Goal: Task Accomplishment & Management: Use online tool/utility

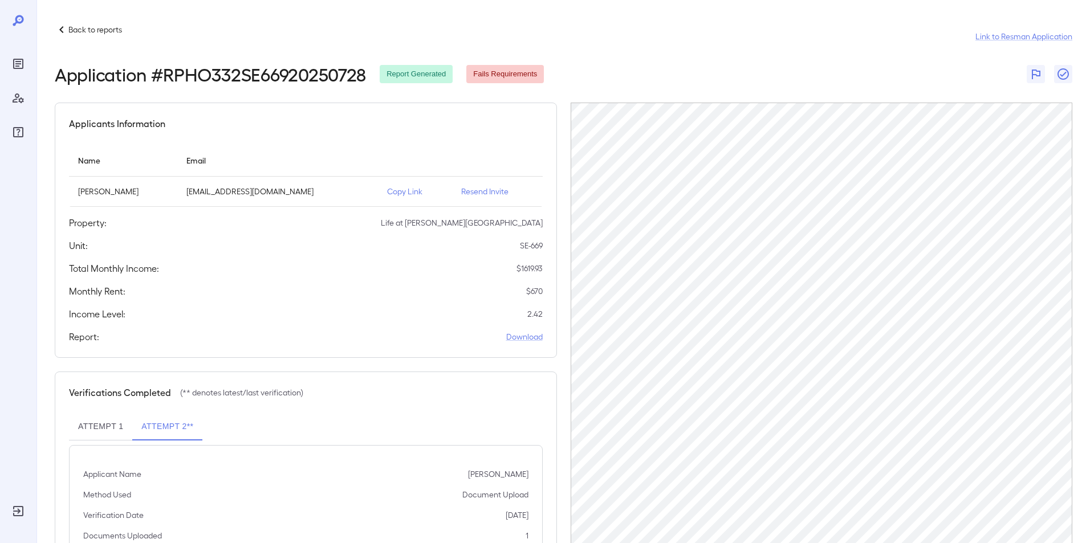
click at [67, 33] on icon at bounding box center [62, 30] width 14 height 14
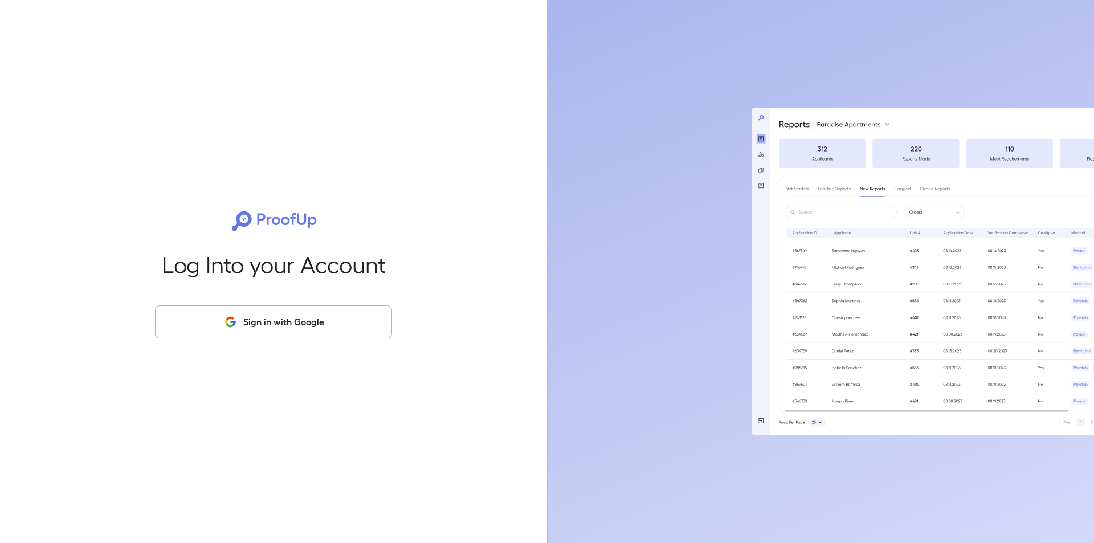
click at [310, 320] on button "Sign in with Google" at bounding box center [273, 322] width 237 height 33
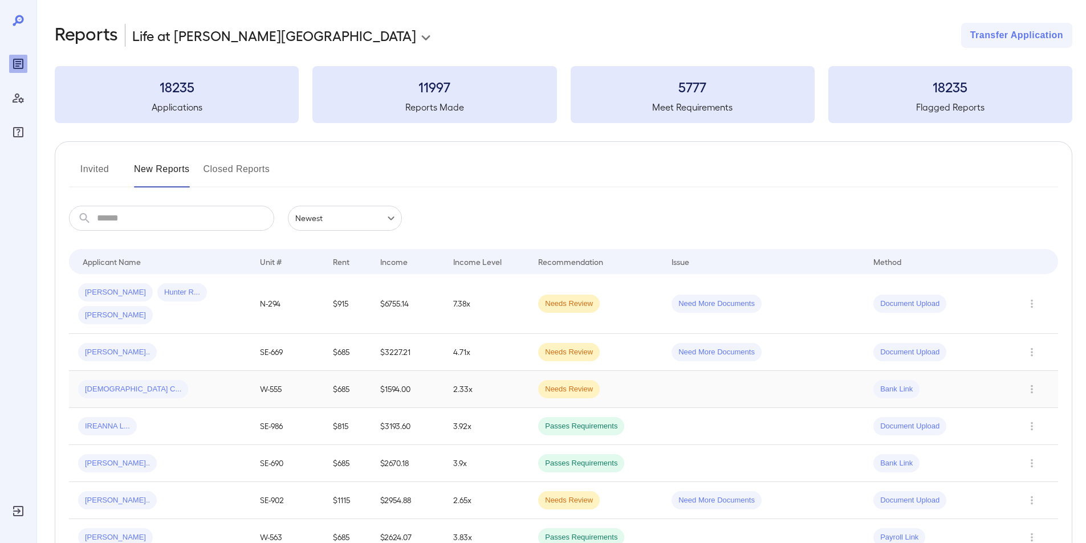
click at [96, 384] on span "[DEMOGRAPHIC_DATA] C..." at bounding box center [133, 389] width 110 height 11
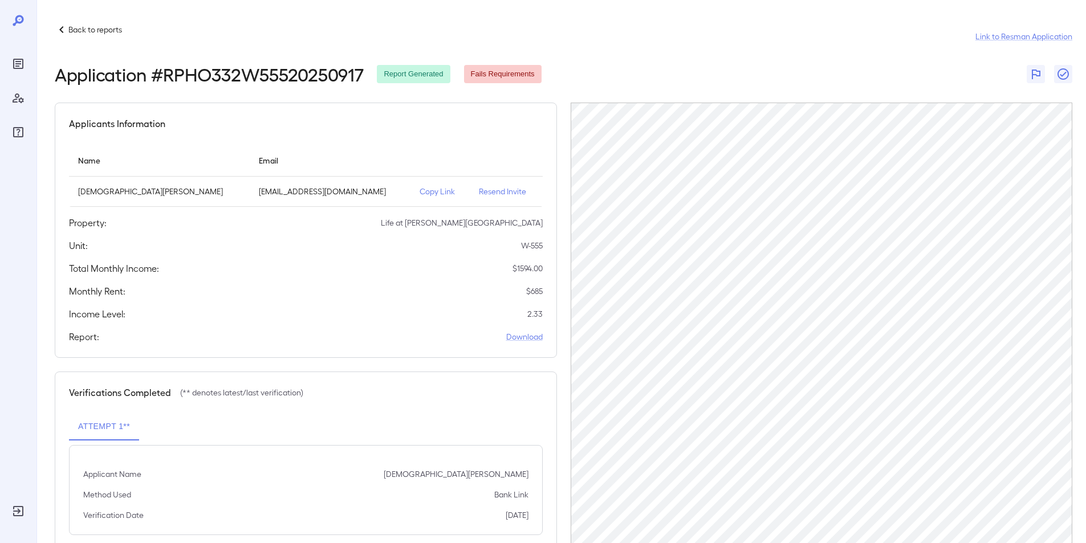
click at [67, 25] on icon at bounding box center [62, 30] width 14 height 14
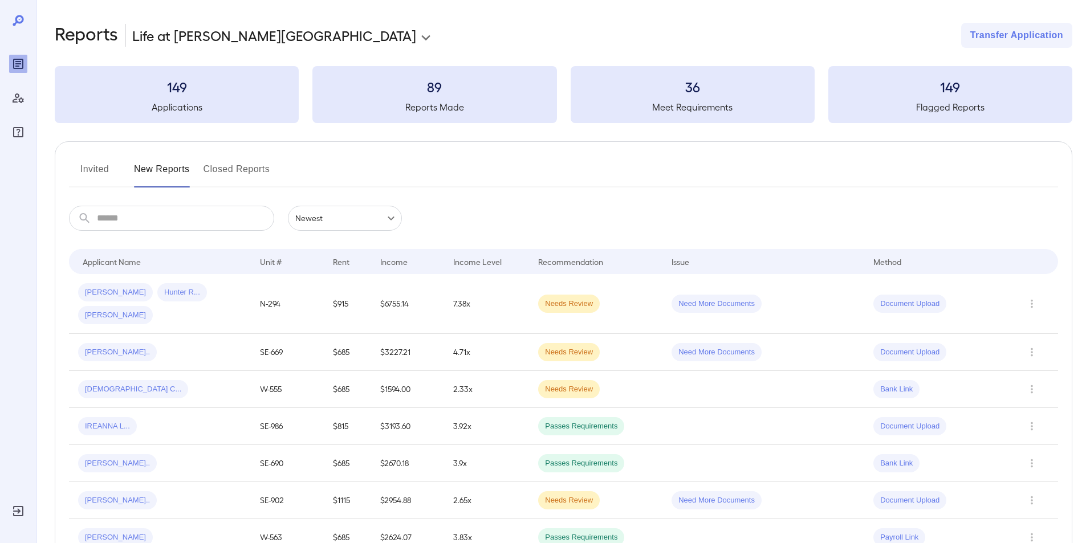
click at [151, 222] on input "text" at bounding box center [185, 218] width 177 height 25
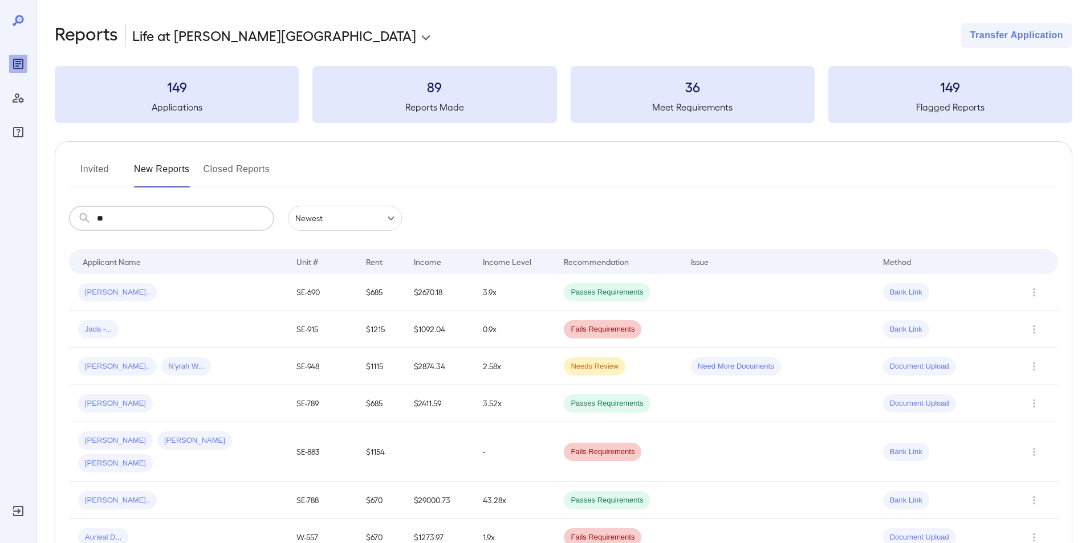
type input "*"
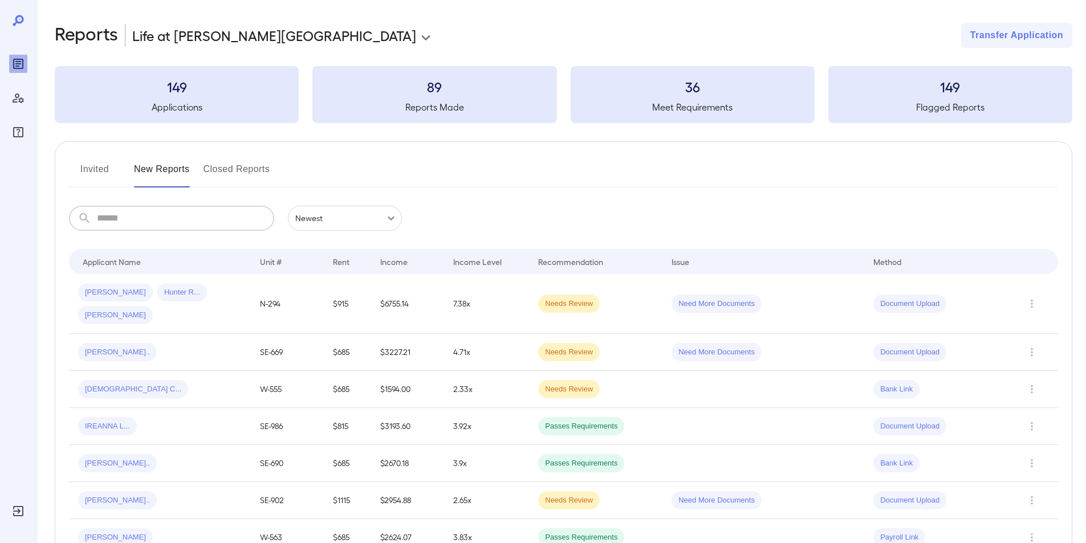
type input "*"
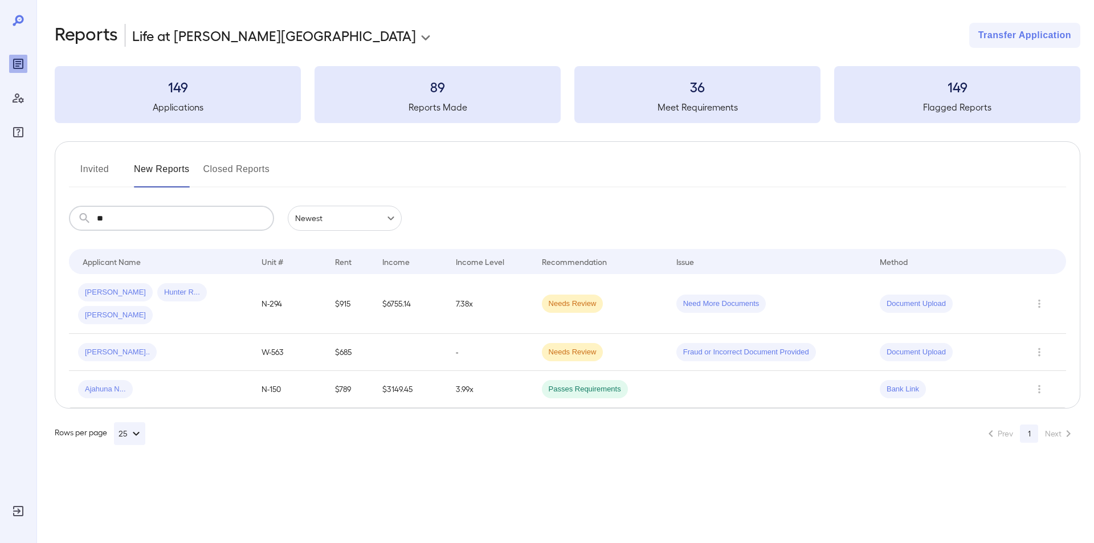
type input "**"
click at [109, 294] on span "Jennifer L..." at bounding box center [115, 292] width 75 height 11
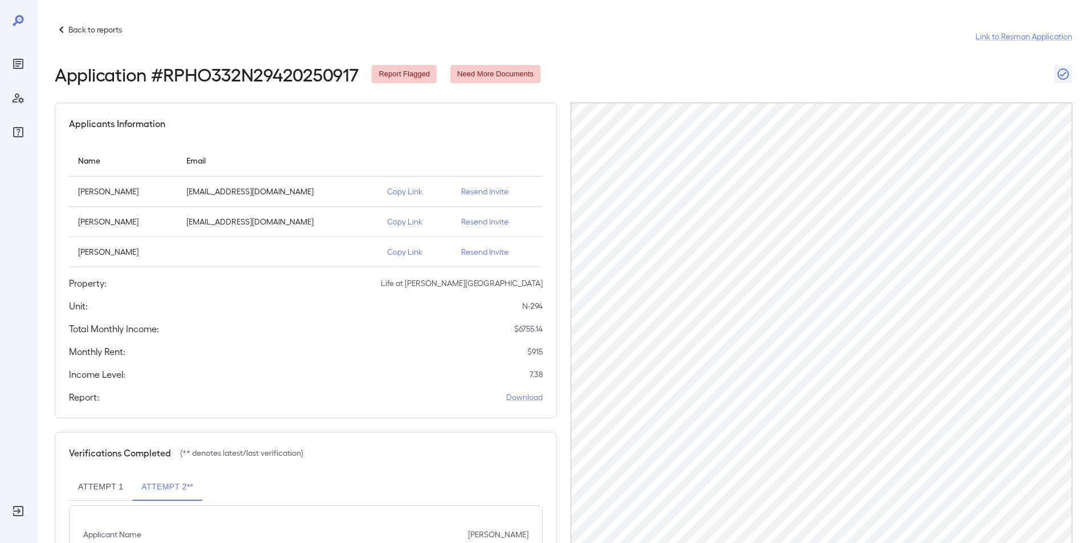
click at [109, 253] on p "Jayden Lee" at bounding box center [123, 251] width 90 height 11
